Goal: Task Accomplishment & Management: Manage account settings

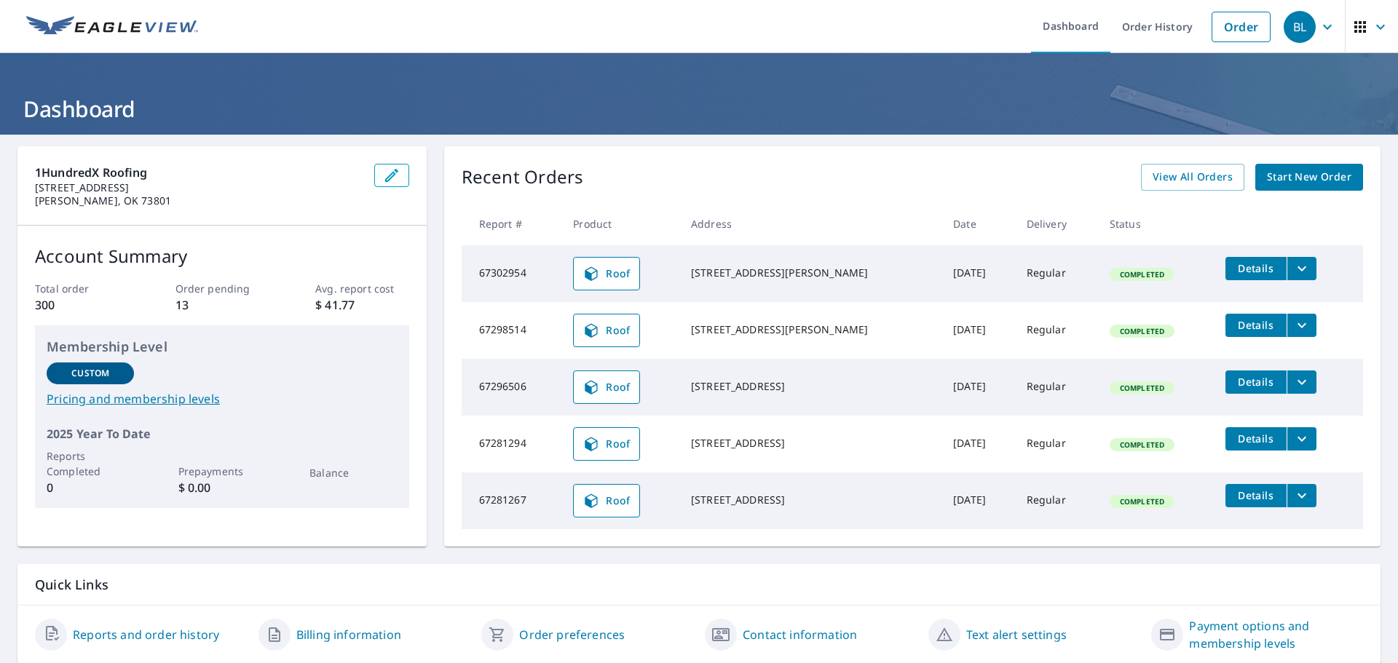
click at [1240, 327] on span "Details" at bounding box center [1256, 325] width 44 height 14
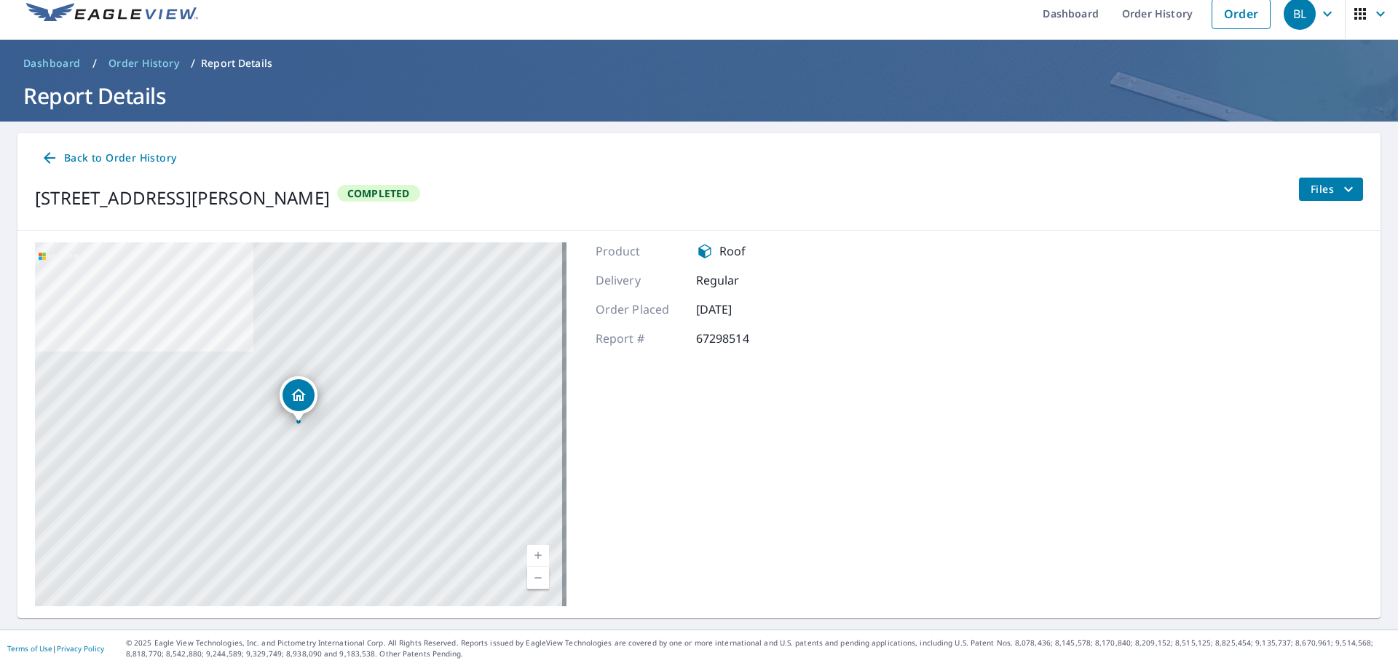
scroll to position [17, 0]
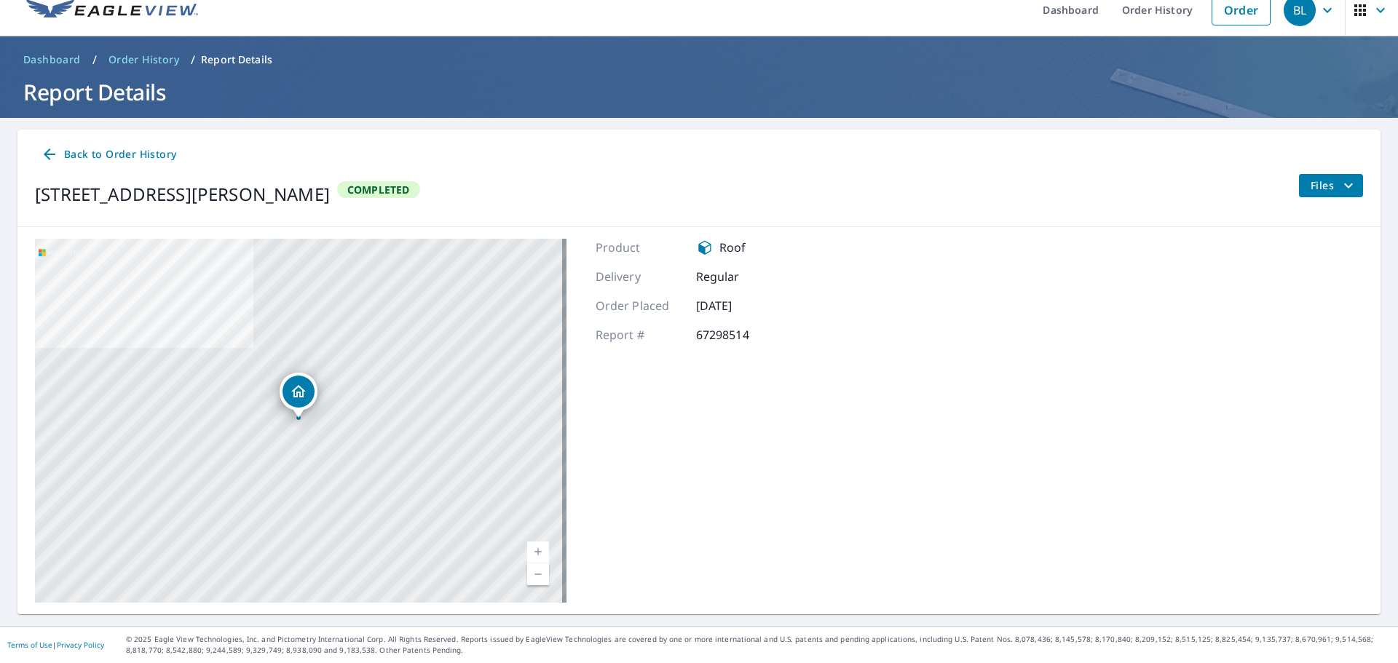
click at [56, 155] on icon at bounding box center [49, 154] width 17 height 17
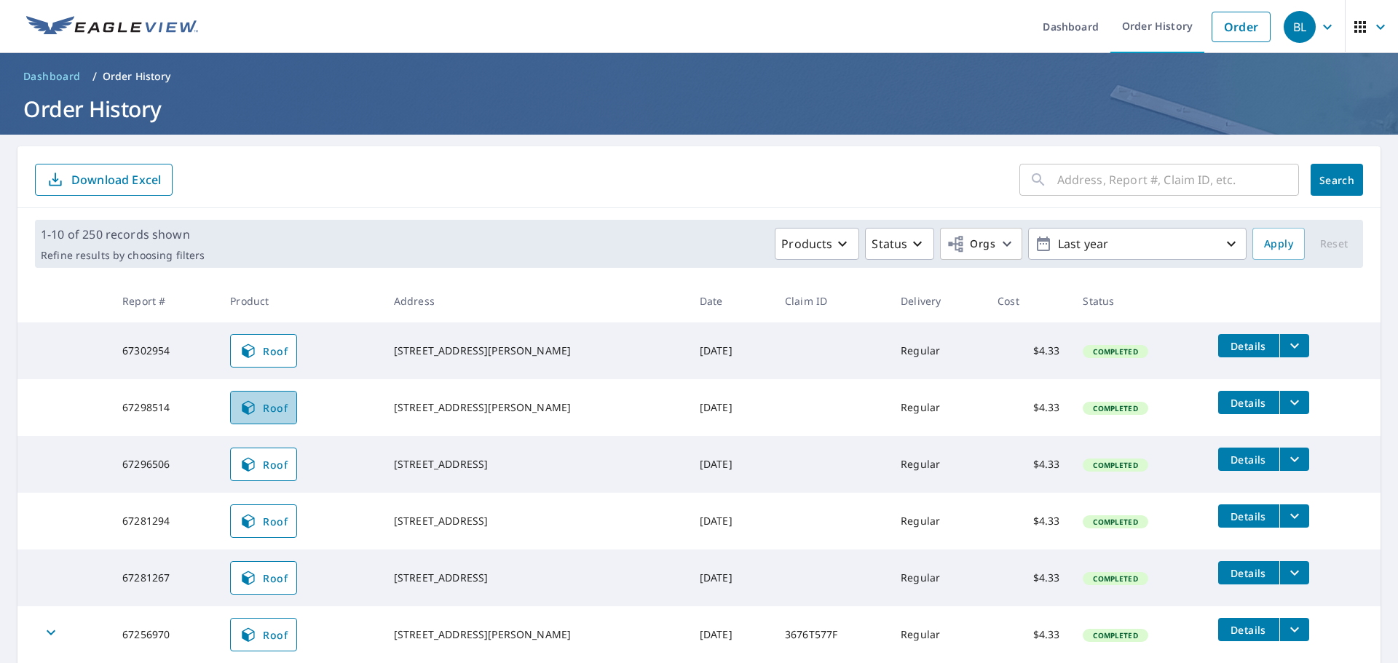
click at [279, 408] on span "Roof" at bounding box center [263, 407] width 48 height 17
click at [261, 403] on span "Roof" at bounding box center [263, 407] width 48 height 17
click at [1286, 403] on icon "filesDropdownBtn-67298514" at bounding box center [1294, 402] width 17 height 17
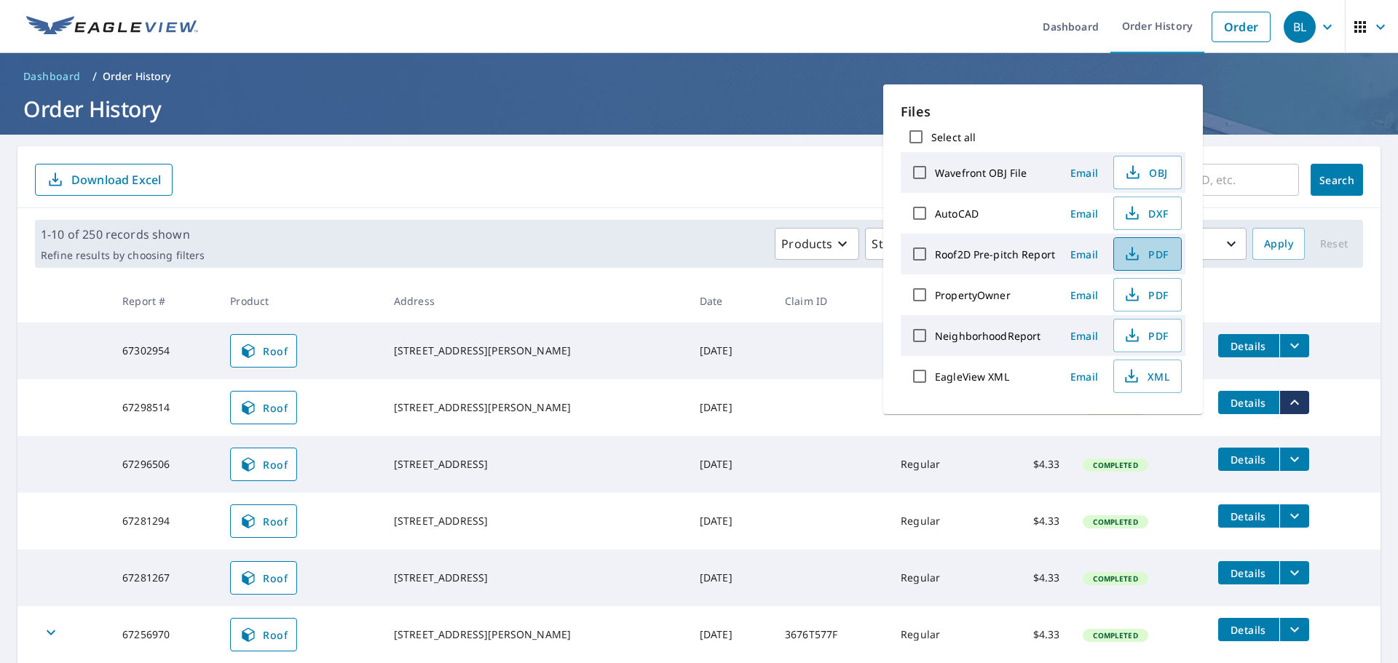
click at [1141, 255] on span "PDF" at bounding box center [1145, 253] width 47 height 17
click at [648, 186] on form "​ Search Download Excel" at bounding box center [699, 180] width 1328 height 32
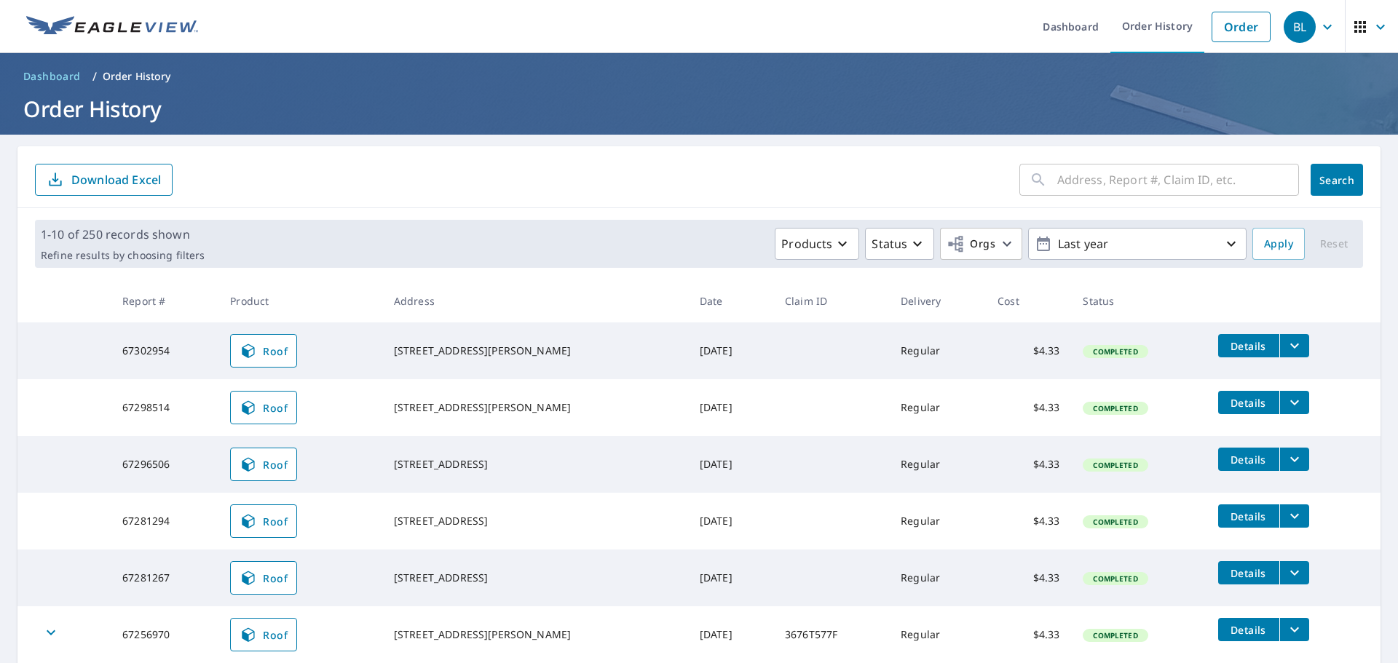
click at [270, 405] on span "Roof" at bounding box center [263, 407] width 48 height 17
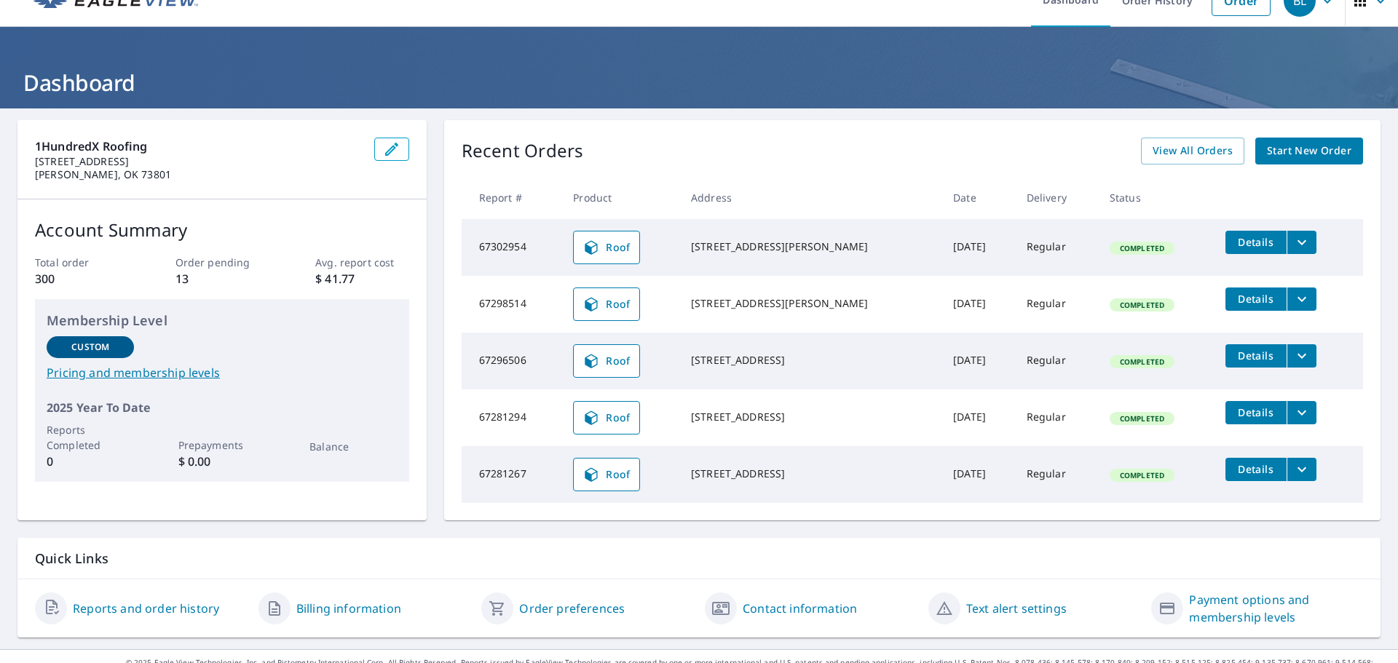
scroll to position [49, 0]
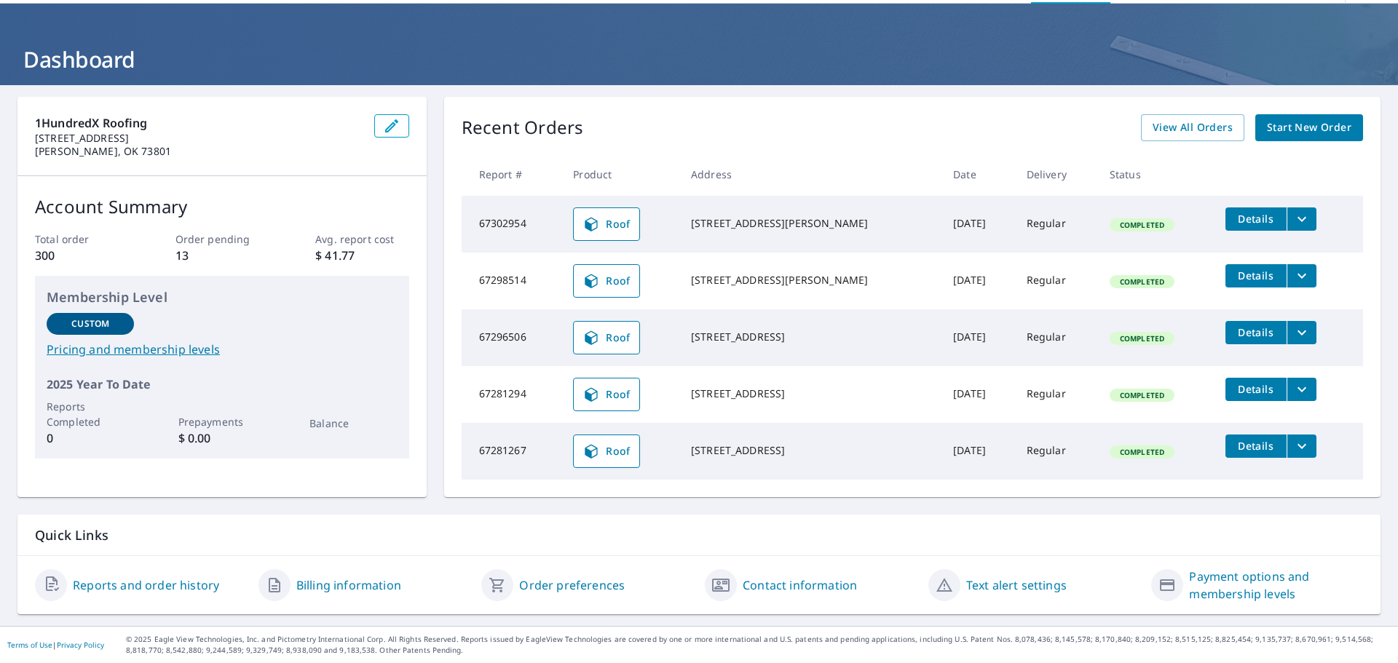
click at [807, 583] on link "Contact information" at bounding box center [799, 585] width 114 height 17
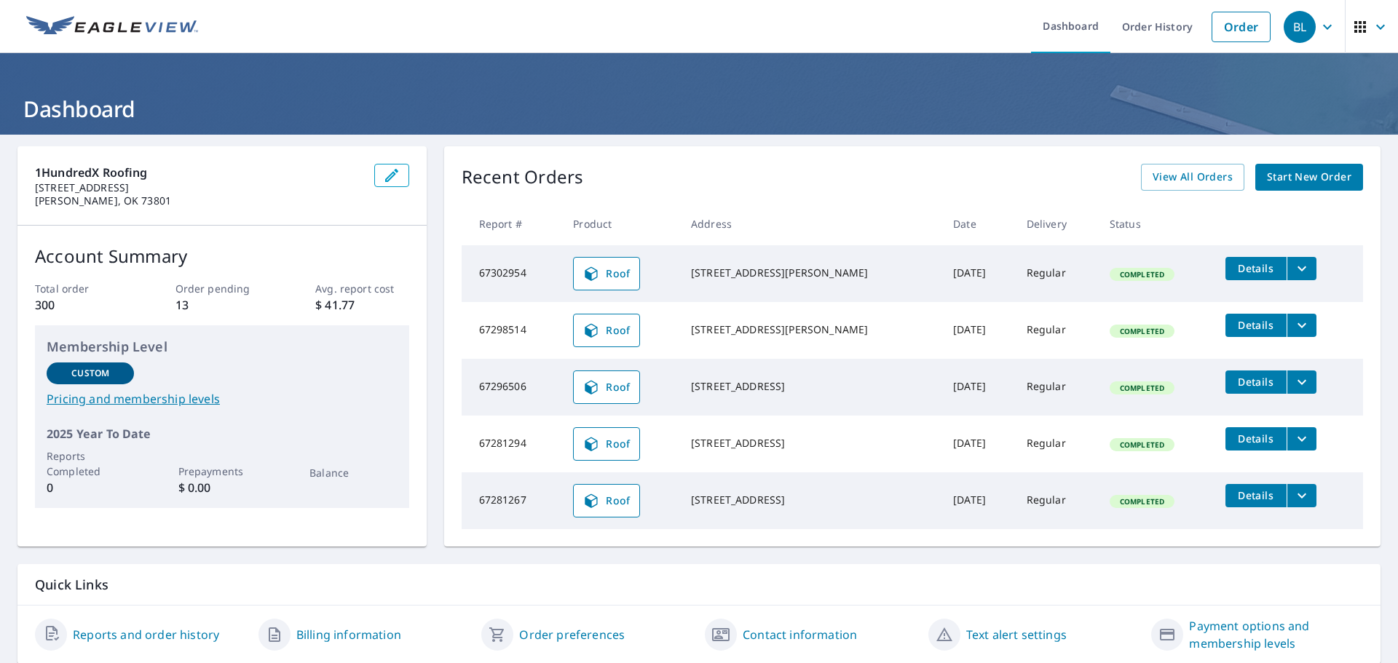
click at [567, 635] on link "Order preferences" at bounding box center [572, 634] width 106 height 17
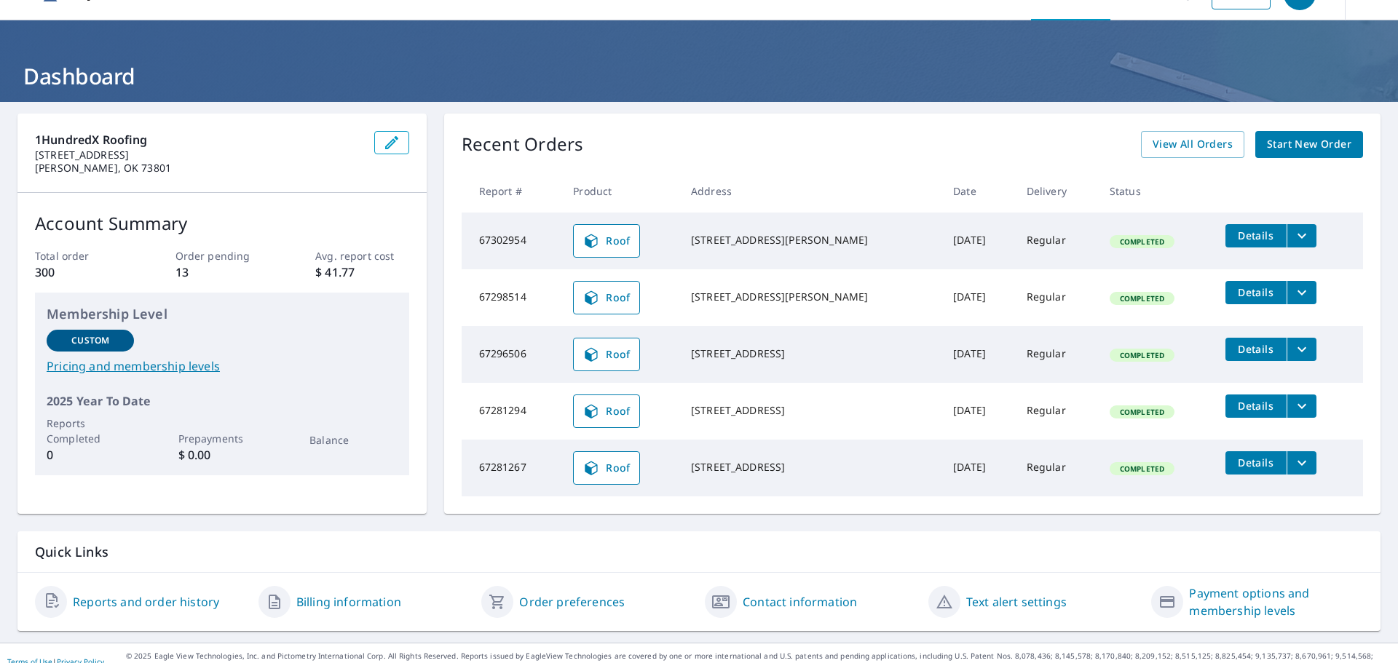
scroll to position [49, 0]
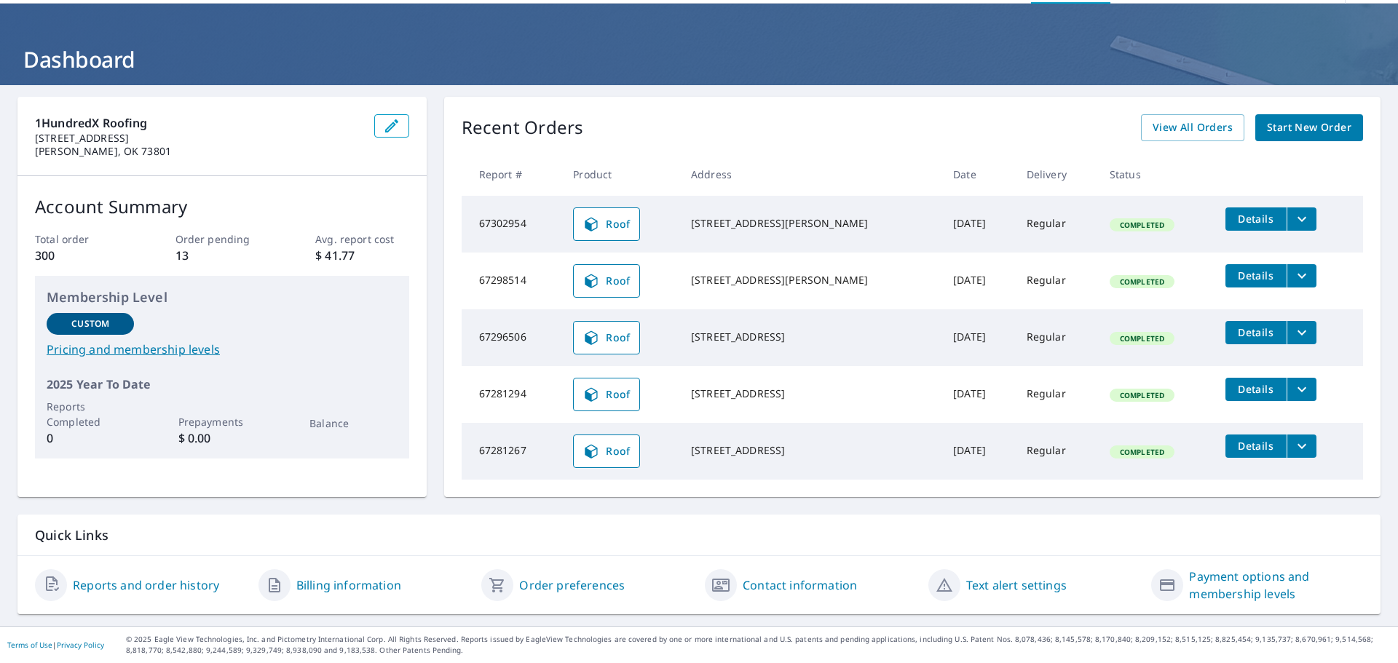
click at [1246, 591] on link "Payment options and membership levels" at bounding box center [1276, 585] width 174 height 35
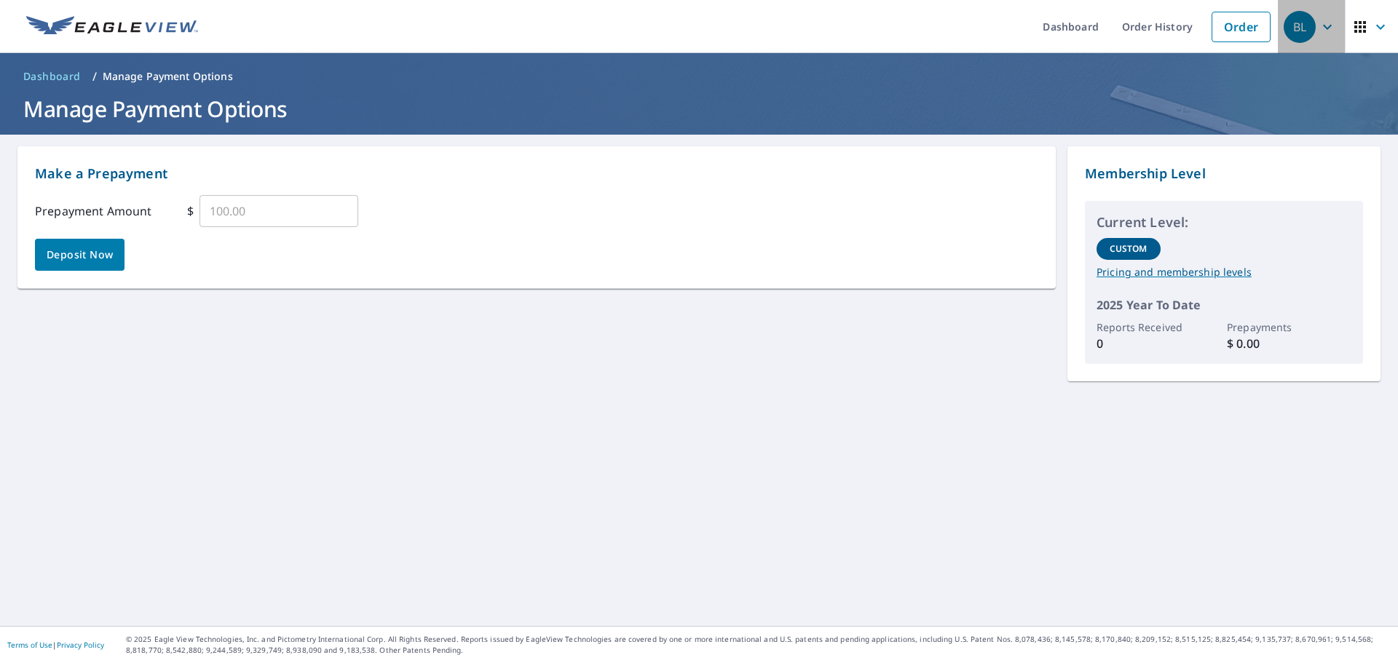
click at [1288, 25] on div "BL" at bounding box center [1299, 27] width 32 height 32
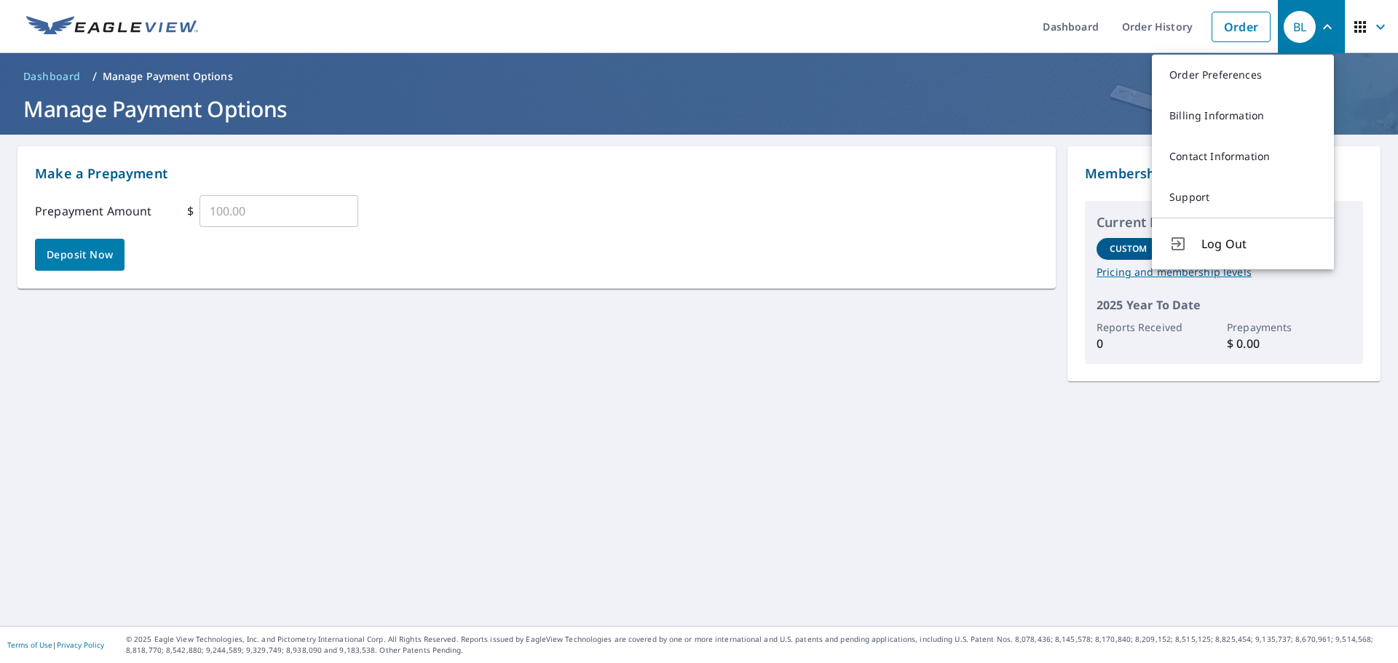
click at [815, 437] on div "Make a Prepayment Prepayment Amount $ ​ Deposit Now Membership Level Current Le…" at bounding box center [699, 380] width 1398 height 491
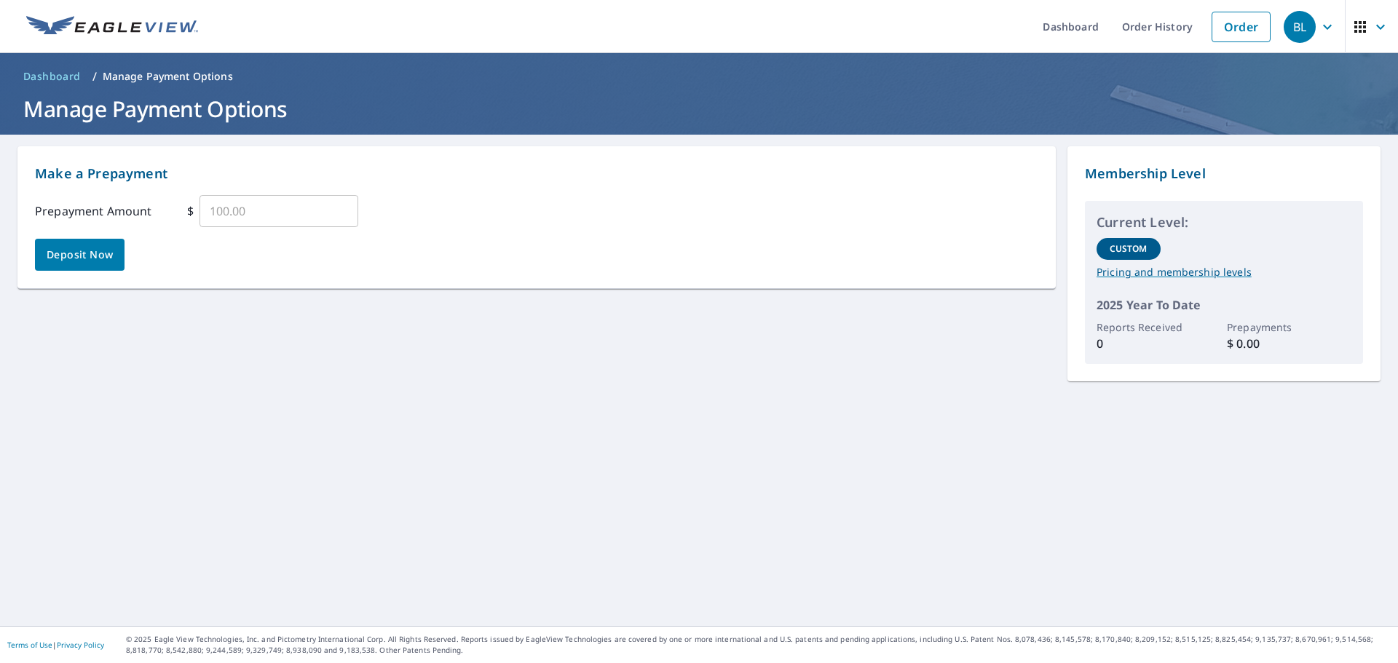
click at [1351, 22] on icon "button" at bounding box center [1359, 26] width 17 height 17
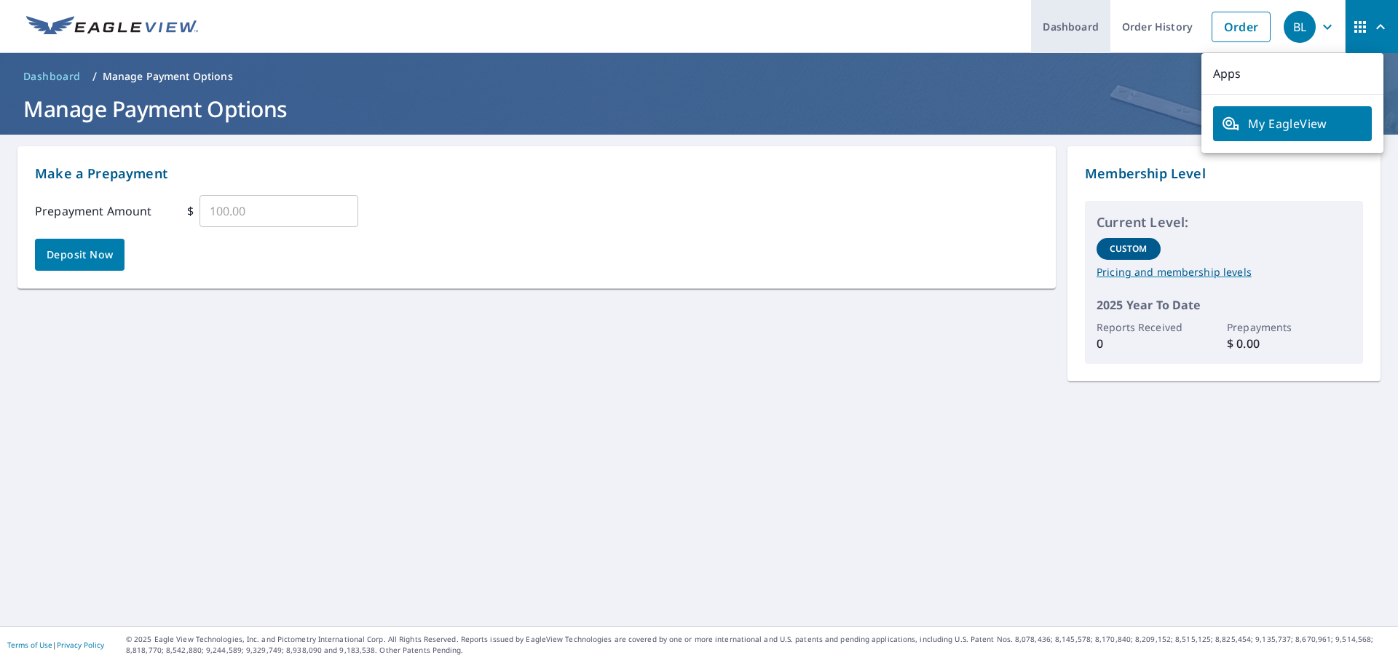
click at [1049, 28] on link "Dashboard" at bounding box center [1070, 26] width 79 height 53
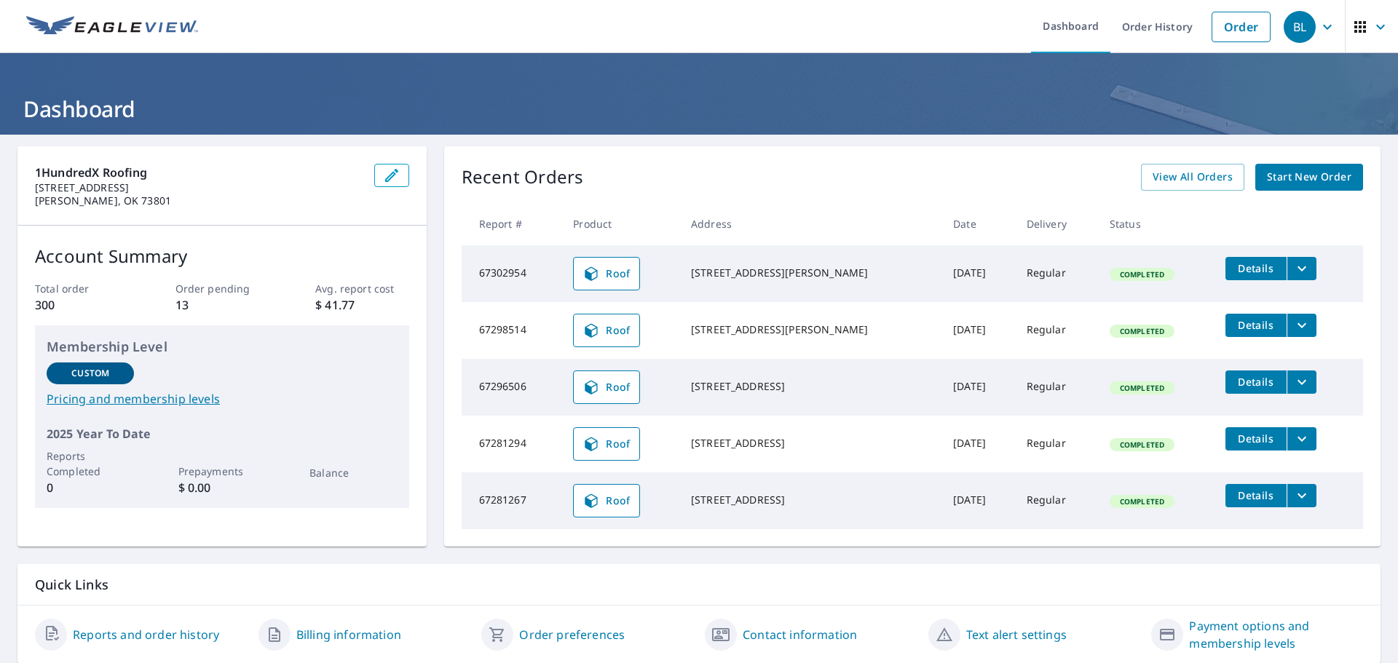
click at [1298, 266] on td "Details" at bounding box center [1287, 268] width 149 height 47
click at [1293, 269] on icon "filesDropdownBtn-67302954" at bounding box center [1301, 268] width 17 height 17
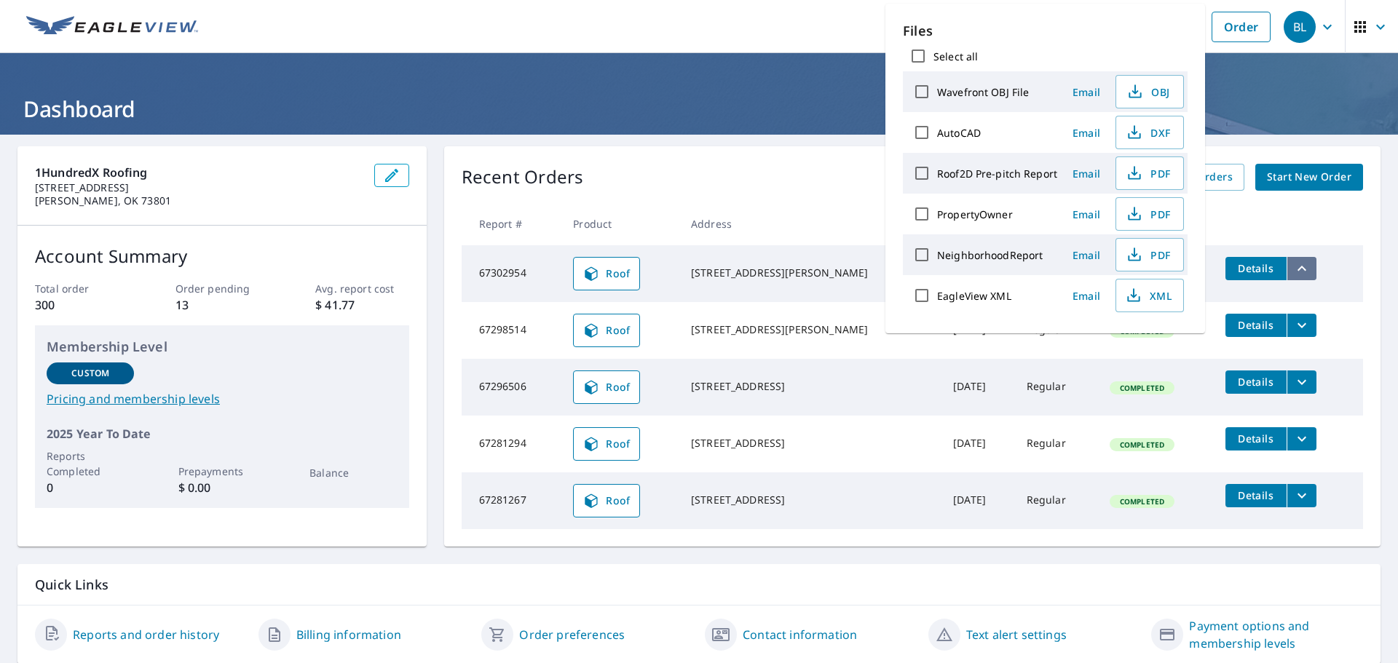
click at [1297, 269] on icon "filesDropdownBtn-67302954" at bounding box center [1301, 268] width 9 height 5
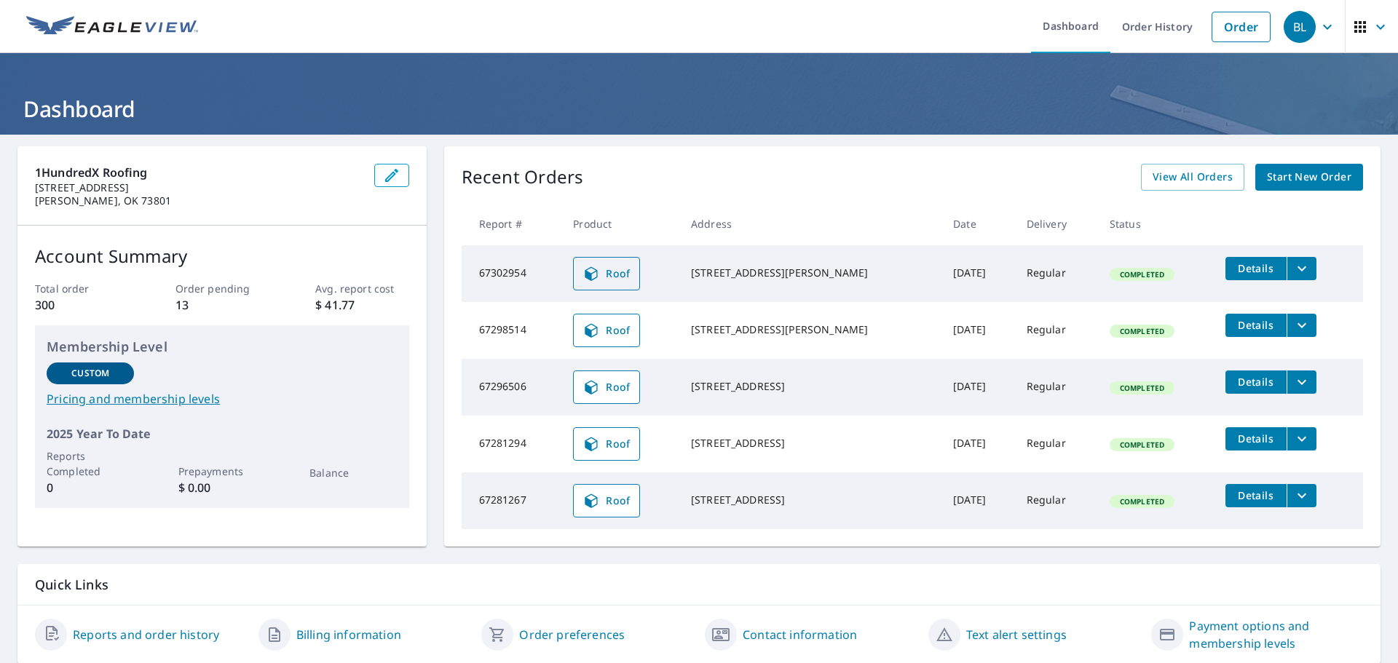
click at [611, 280] on span "Roof" at bounding box center [606, 273] width 48 height 17
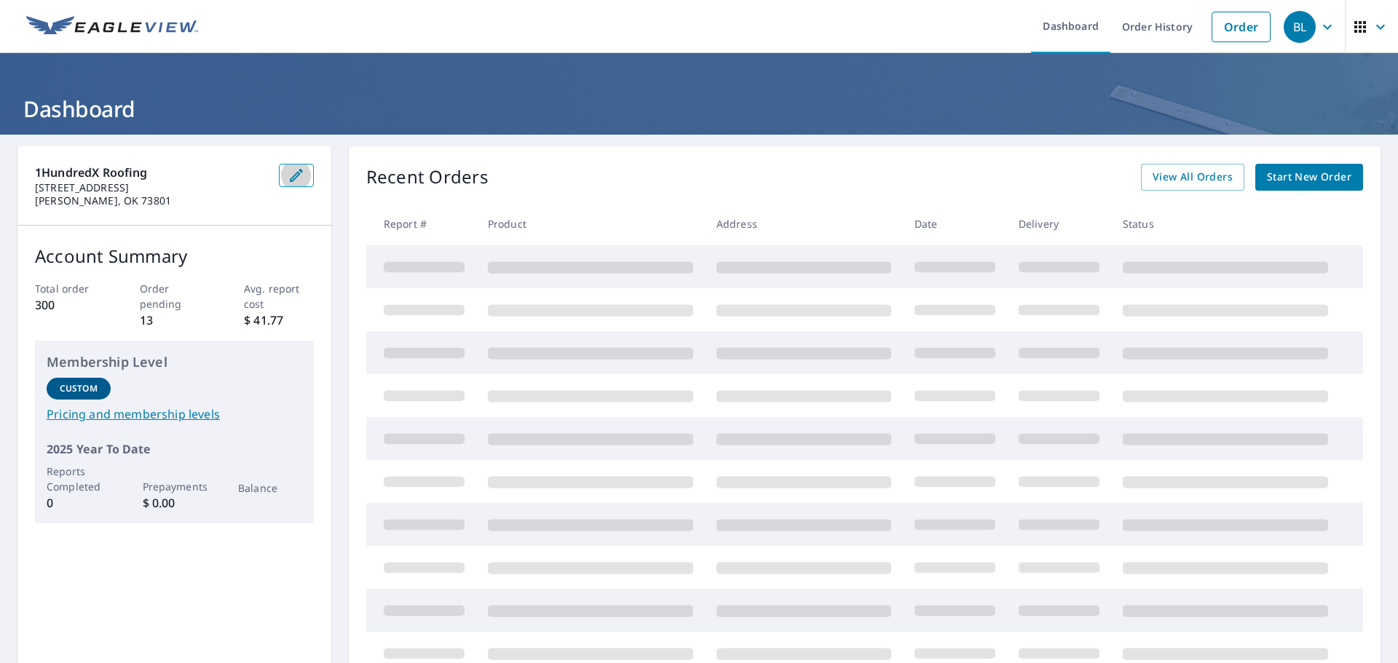
click at [290, 179] on icon "button" at bounding box center [296, 175] width 13 height 13
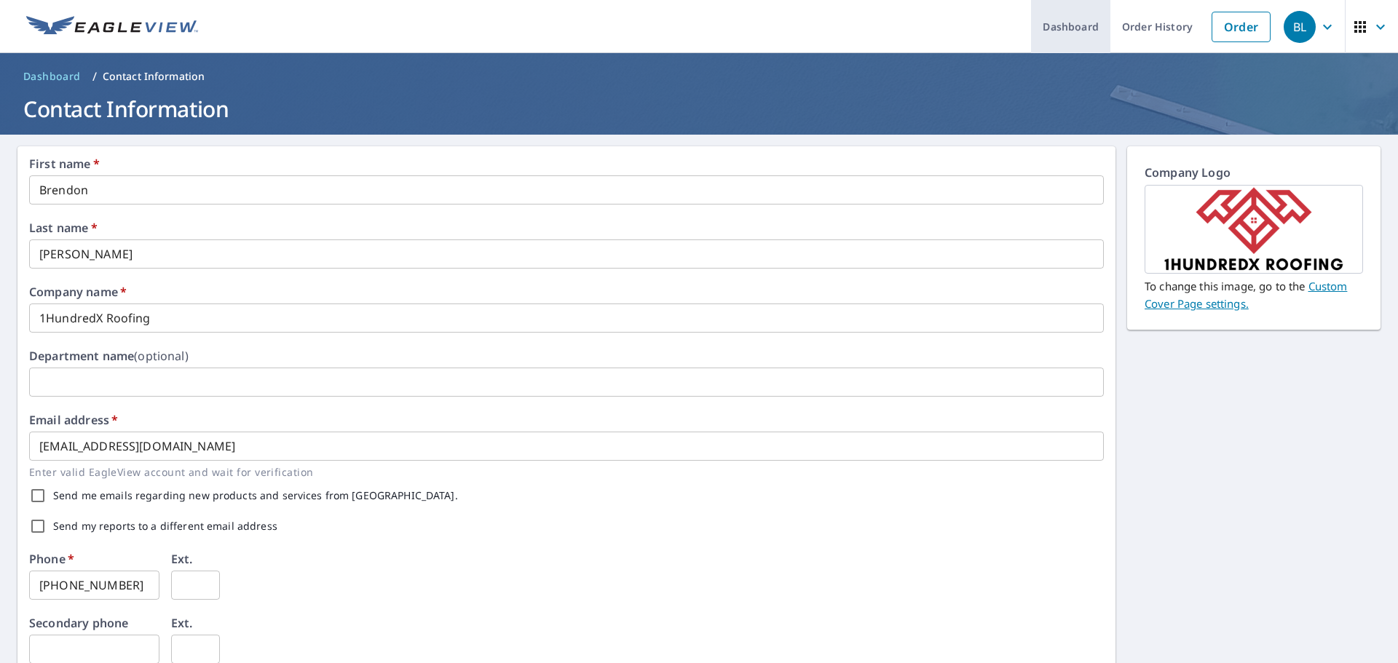
click at [1082, 20] on link "Dashboard" at bounding box center [1070, 26] width 79 height 53
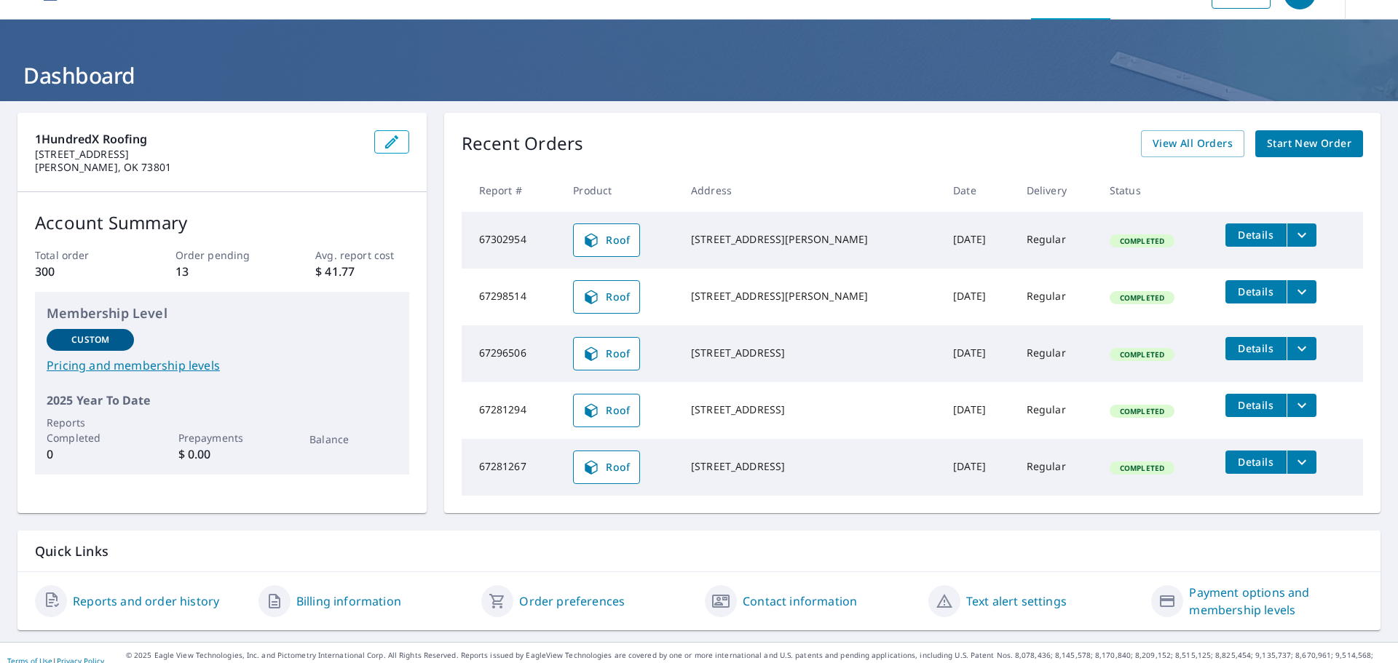
scroll to position [49, 0]
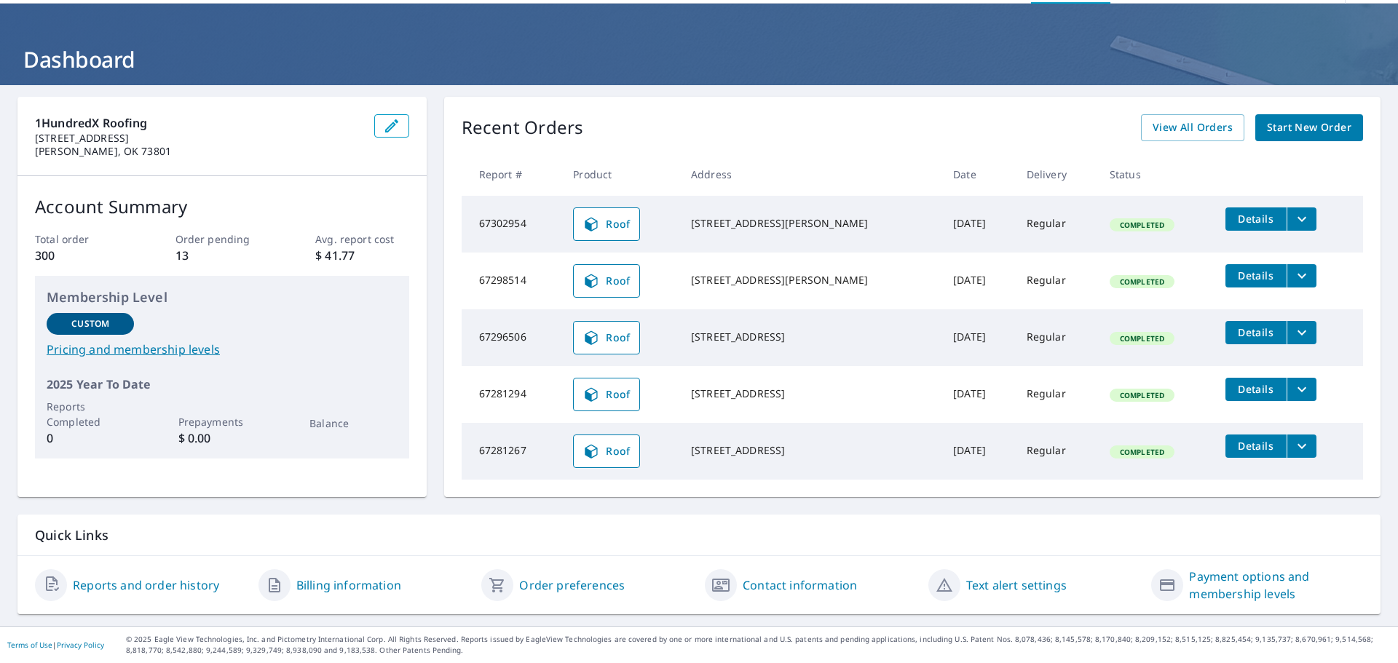
click at [565, 584] on link "Order preferences" at bounding box center [572, 585] width 106 height 17
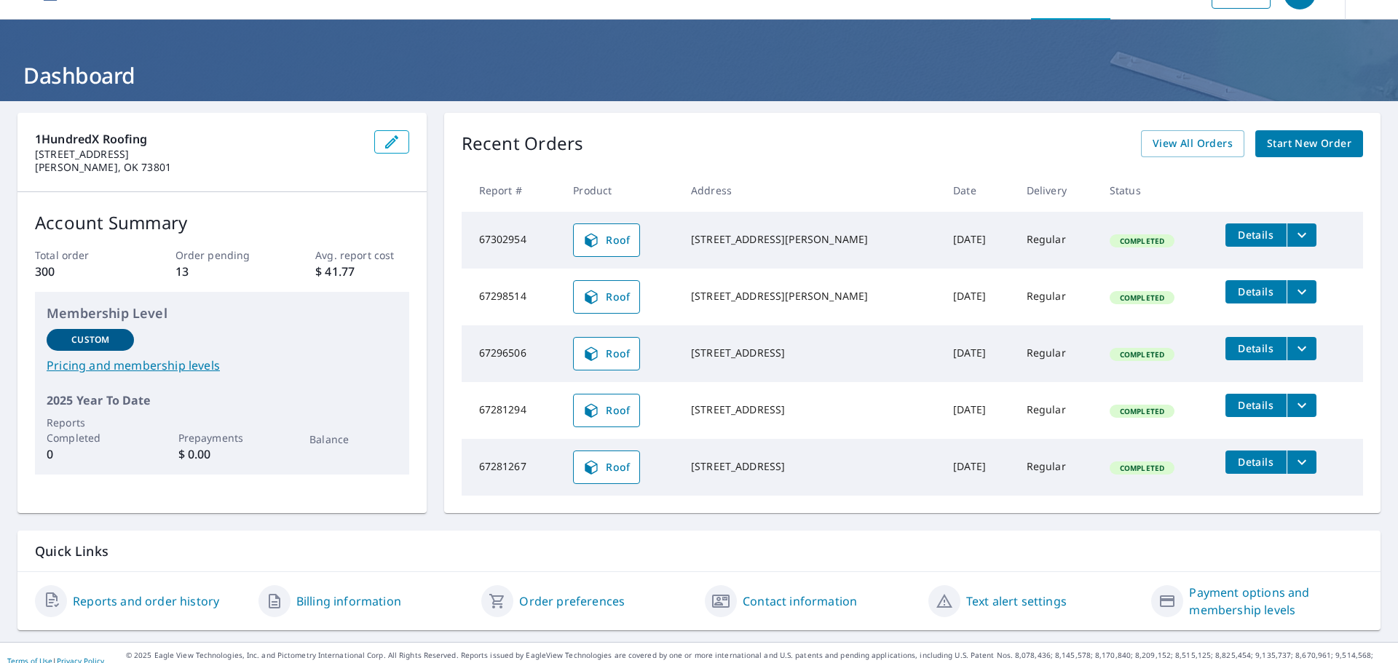
scroll to position [49, 0]
